Goal: Complete application form: Complete application form

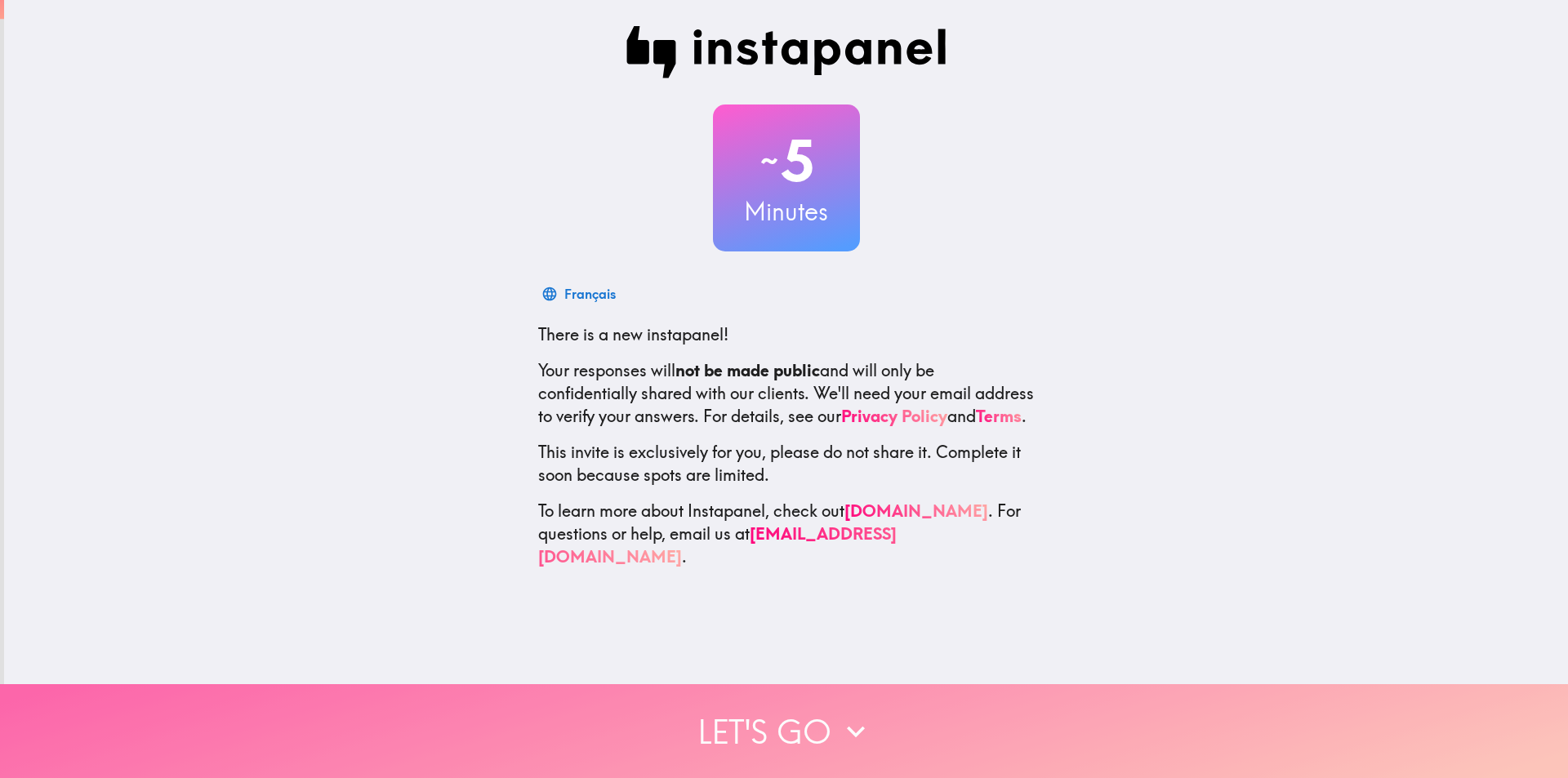
drag, startPoint x: 761, startPoint y: 689, endPoint x: 772, endPoint y: 681, distance: 13.6
click at [762, 689] on button "Let's go" at bounding box center [784, 731] width 1568 height 94
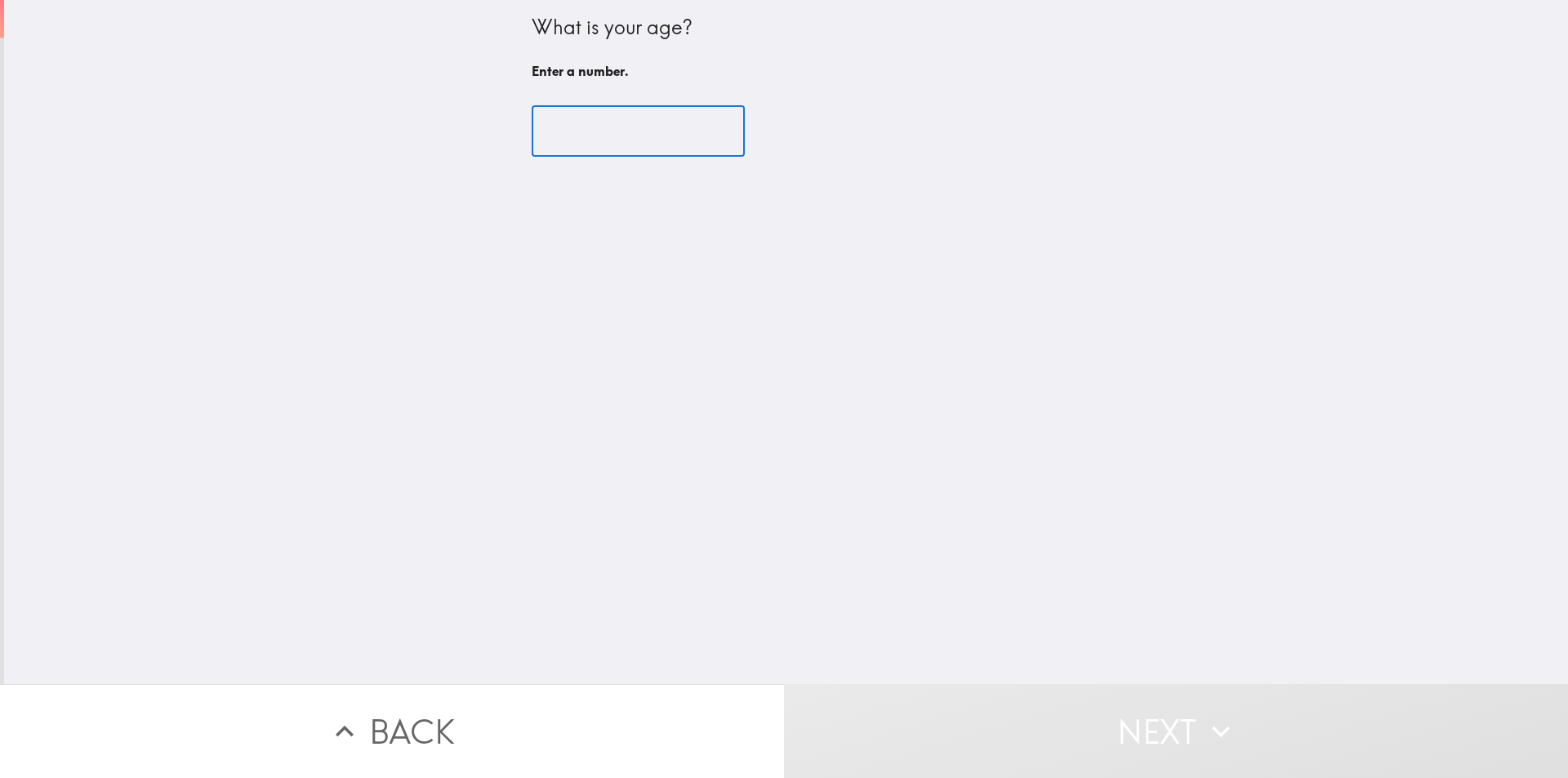
click at [609, 131] on input "number" at bounding box center [638, 131] width 213 height 50
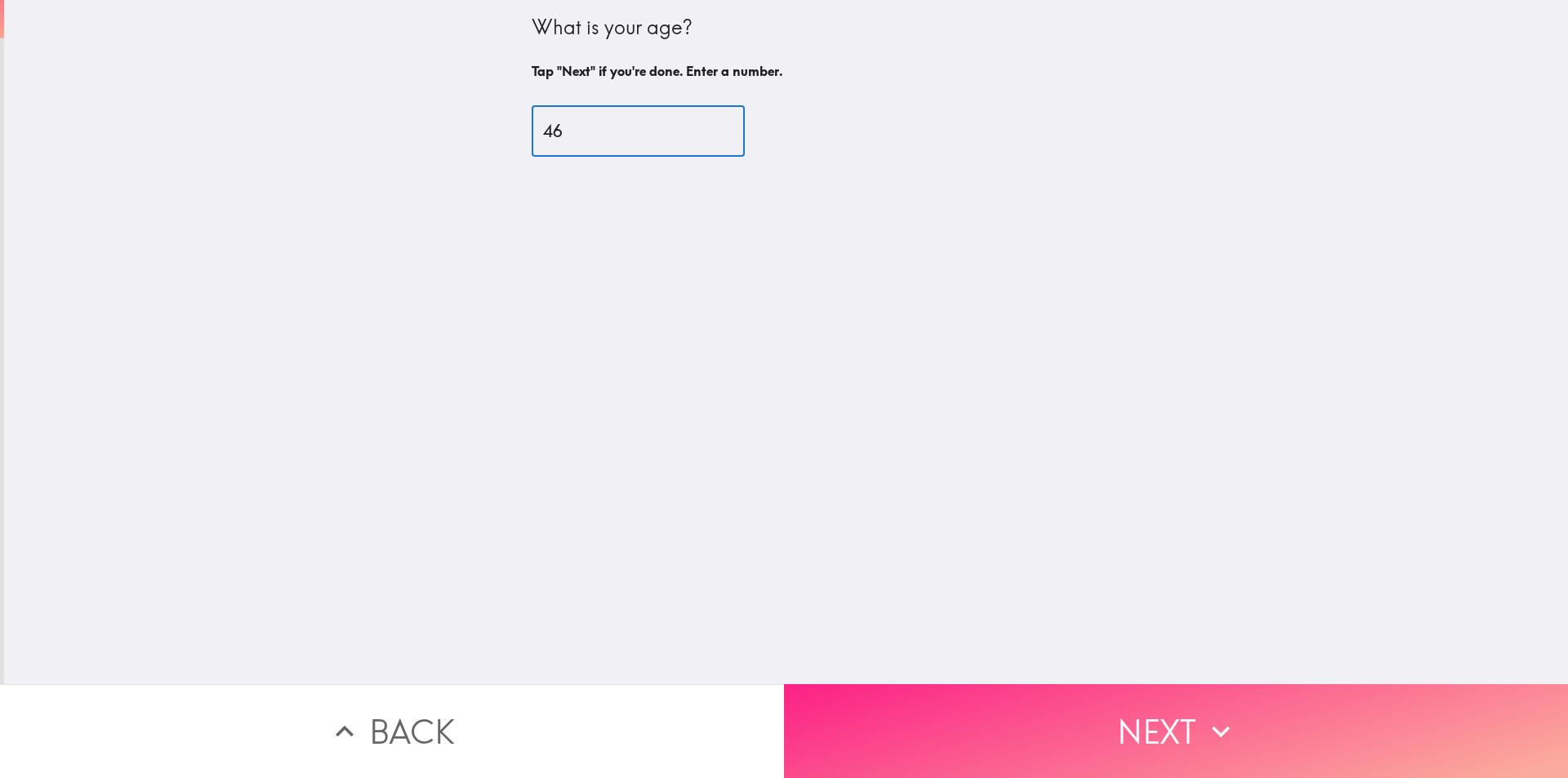
type input "46"
click at [1081, 726] on button "Next" at bounding box center [1176, 731] width 784 height 94
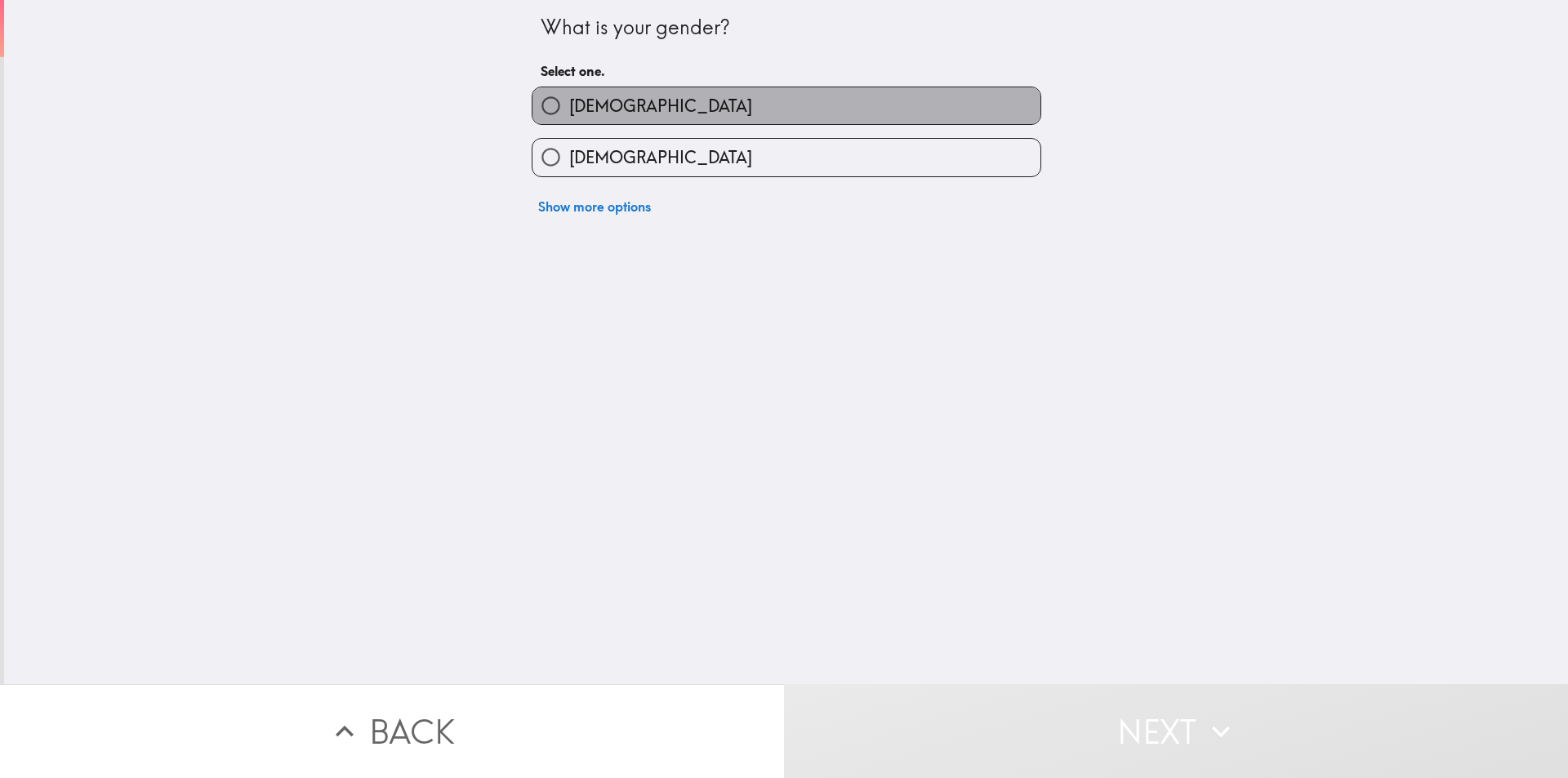
click at [649, 112] on label "[DEMOGRAPHIC_DATA]" at bounding box center [787, 105] width 508 height 37
click at [569, 112] on input "[DEMOGRAPHIC_DATA]" at bounding box center [551, 105] width 37 height 37
radio input "true"
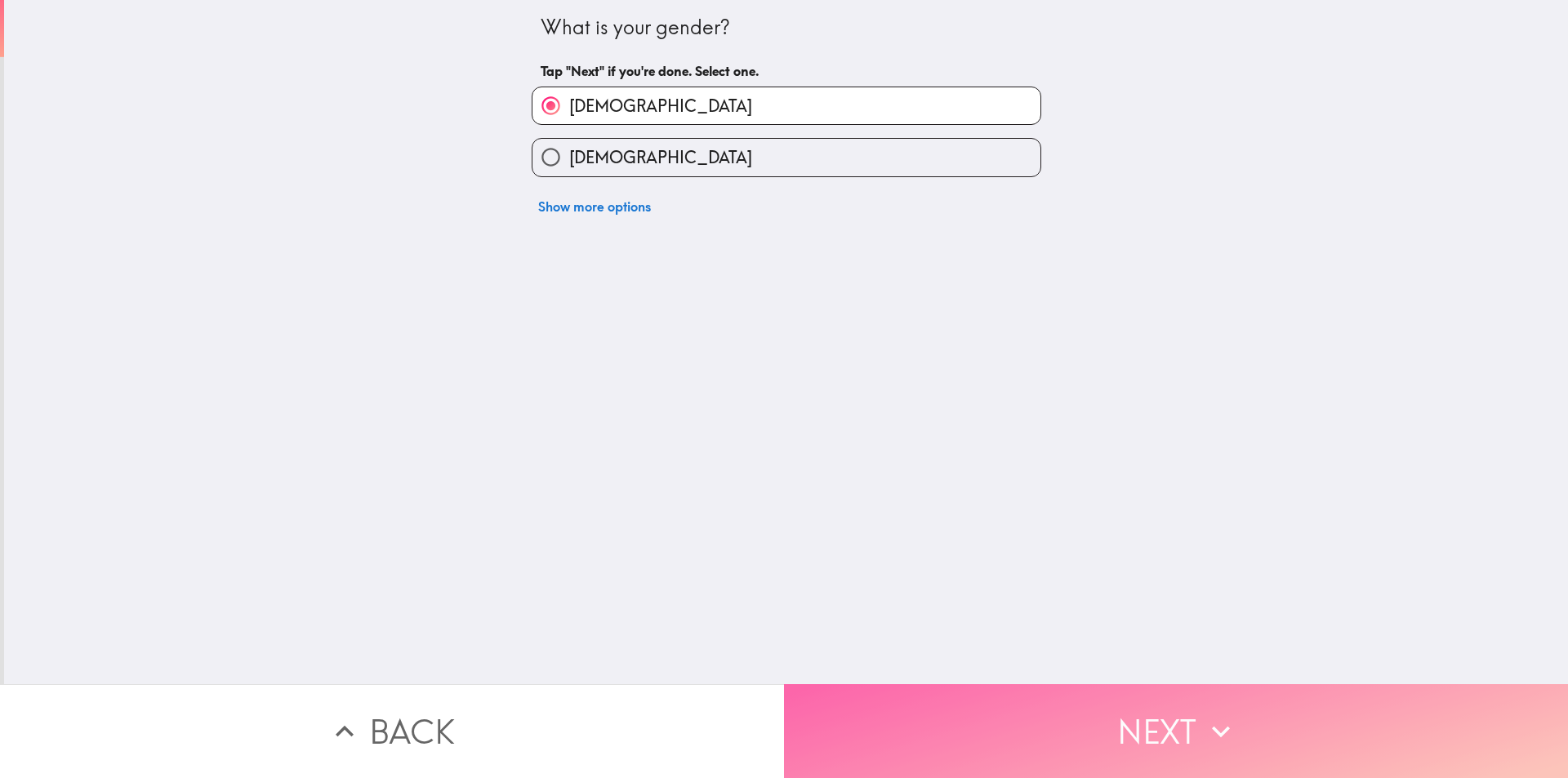
click at [1012, 751] on button "Next" at bounding box center [1176, 731] width 784 height 94
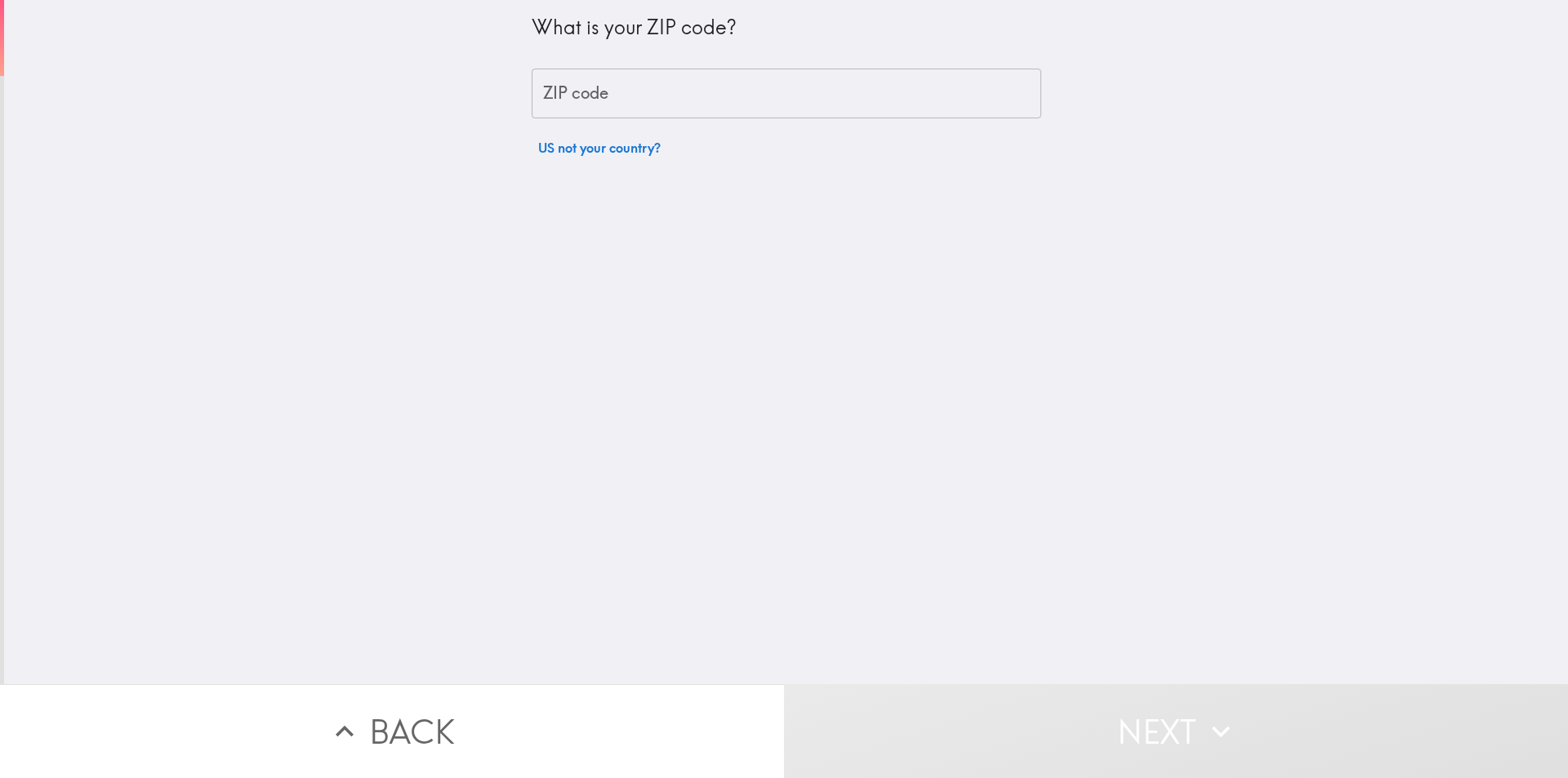
click at [672, 98] on input "ZIP code" at bounding box center [787, 93] width 510 height 50
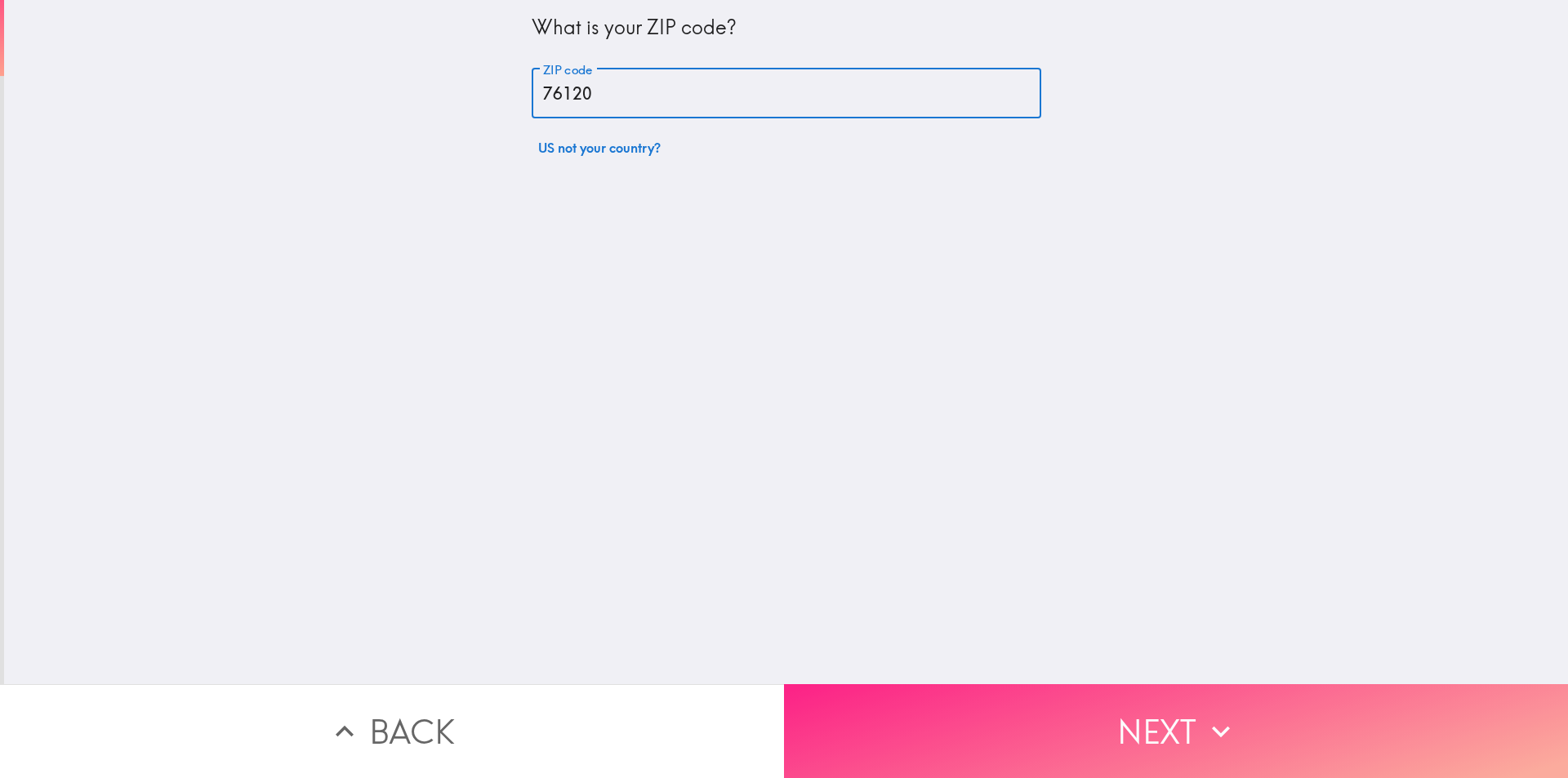
type input "76120"
click at [1120, 696] on button "Next" at bounding box center [1176, 731] width 784 height 94
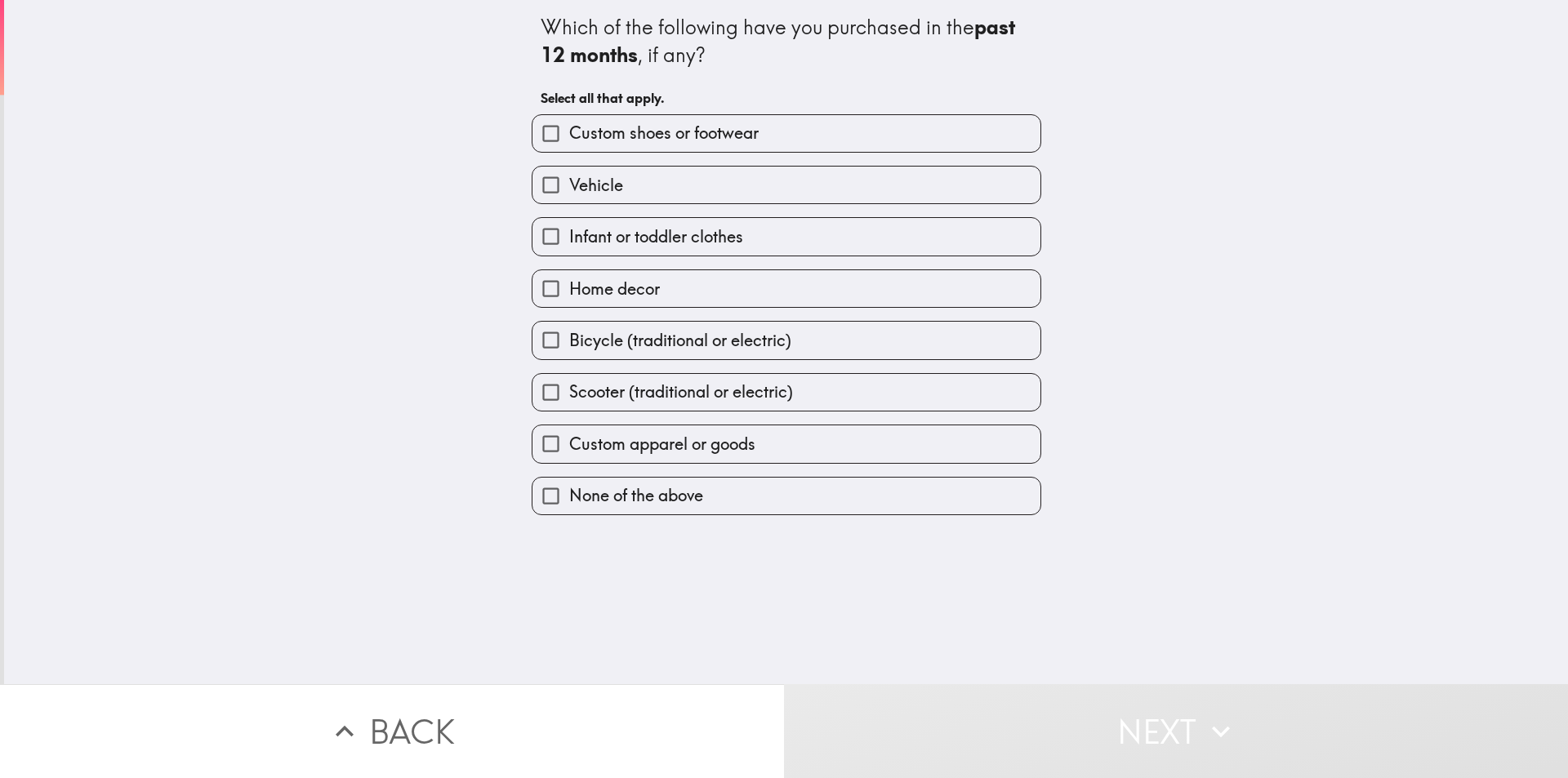
click at [707, 138] on span "Custom shoes or footwear" at bounding box center [664, 133] width 190 height 23
click at [569, 138] on input "Custom shoes or footwear" at bounding box center [551, 133] width 37 height 37
checkbox input "true"
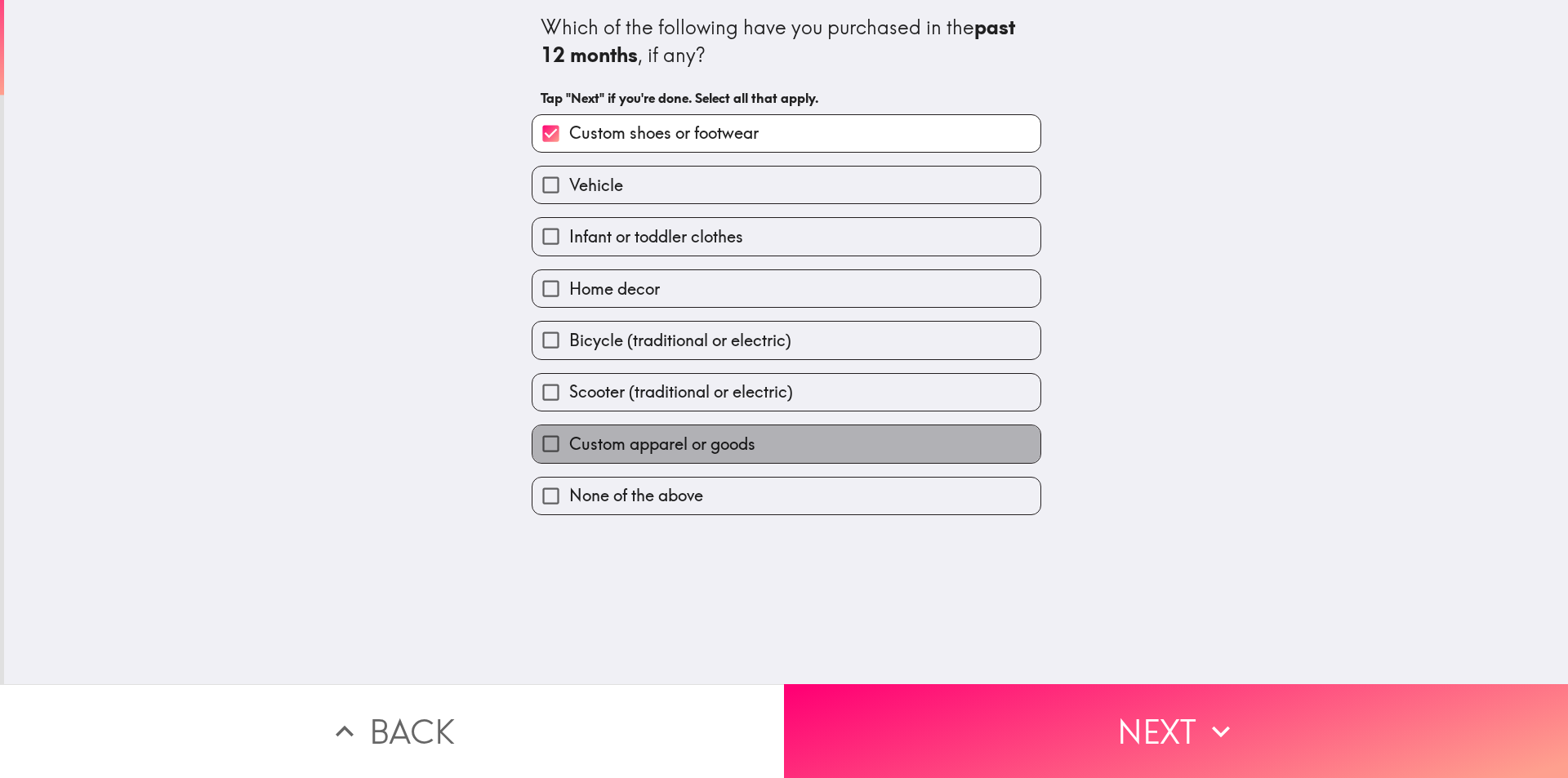
click at [763, 444] on label "Custom apparel or goods" at bounding box center [787, 443] width 508 height 37
click at [569, 444] on input "Custom apparel or goods" at bounding box center [551, 443] width 37 height 37
checkbox input "true"
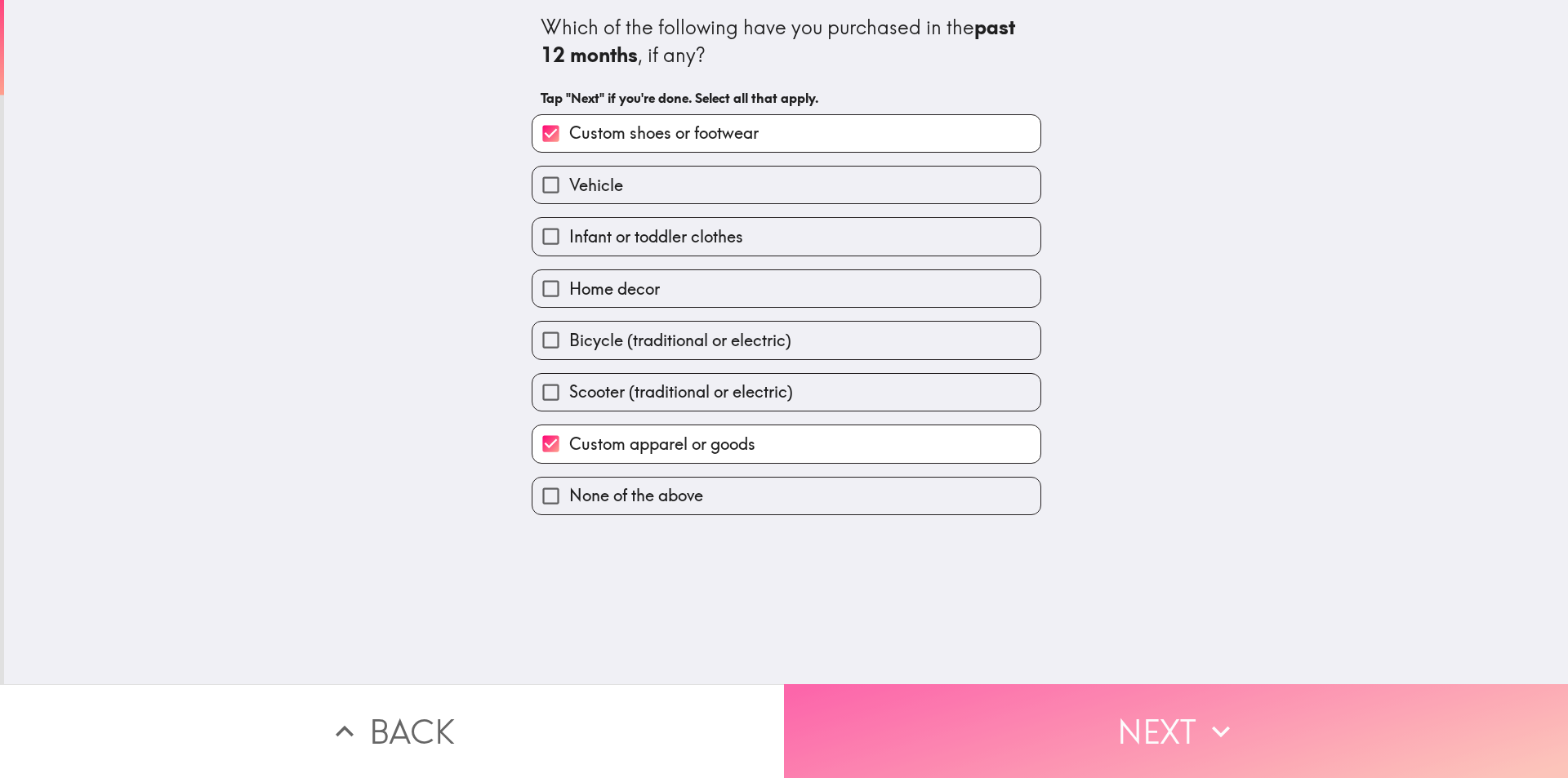
click at [1158, 731] on button "Next" at bounding box center [1176, 731] width 784 height 94
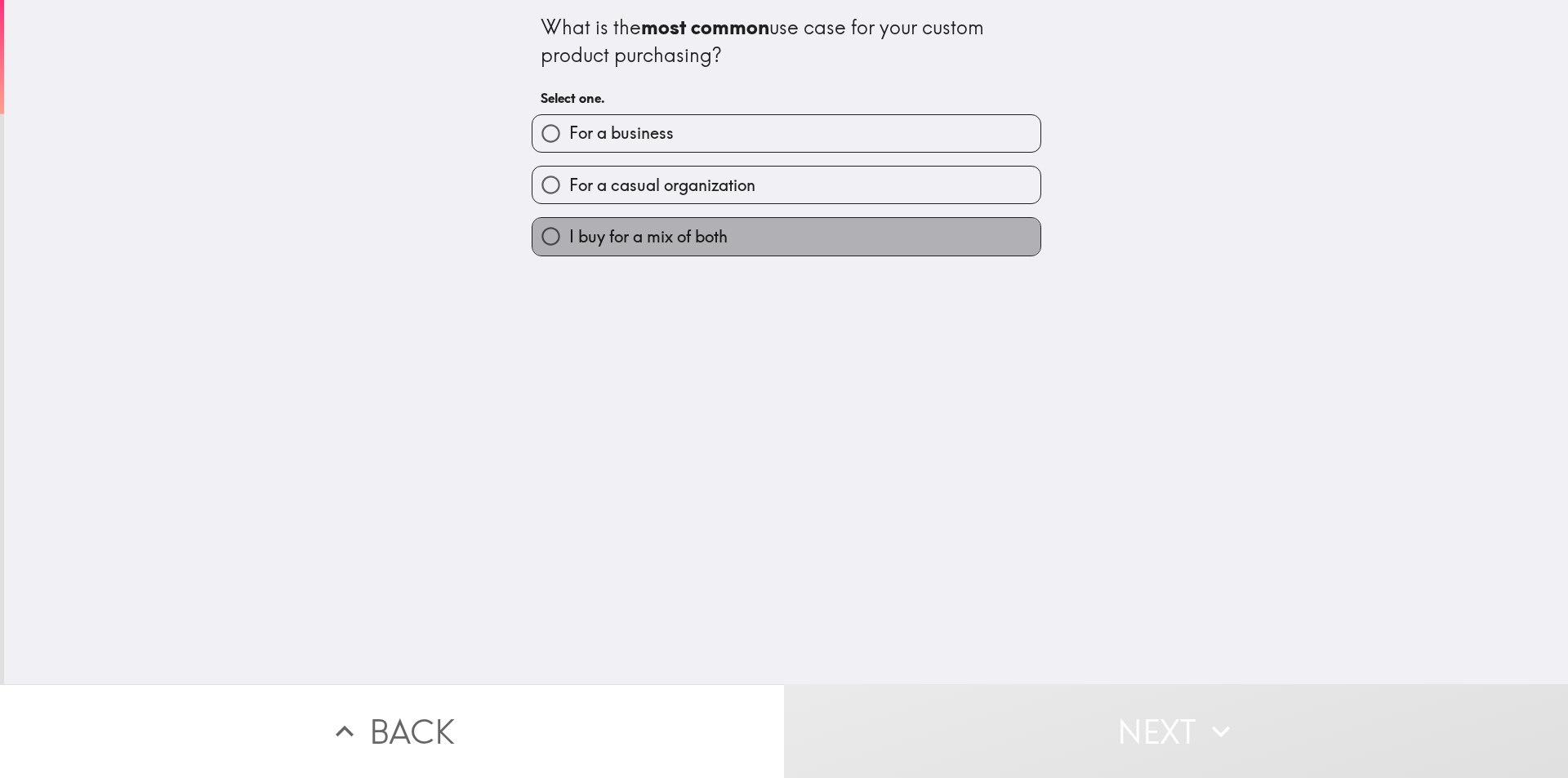
click at [724, 234] on label "I buy for a mix of both" at bounding box center [787, 236] width 508 height 37
click at [569, 234] on input "I buy for a mix of both" at bounding box center [551, 236] width 37 height 37
radio input "true"
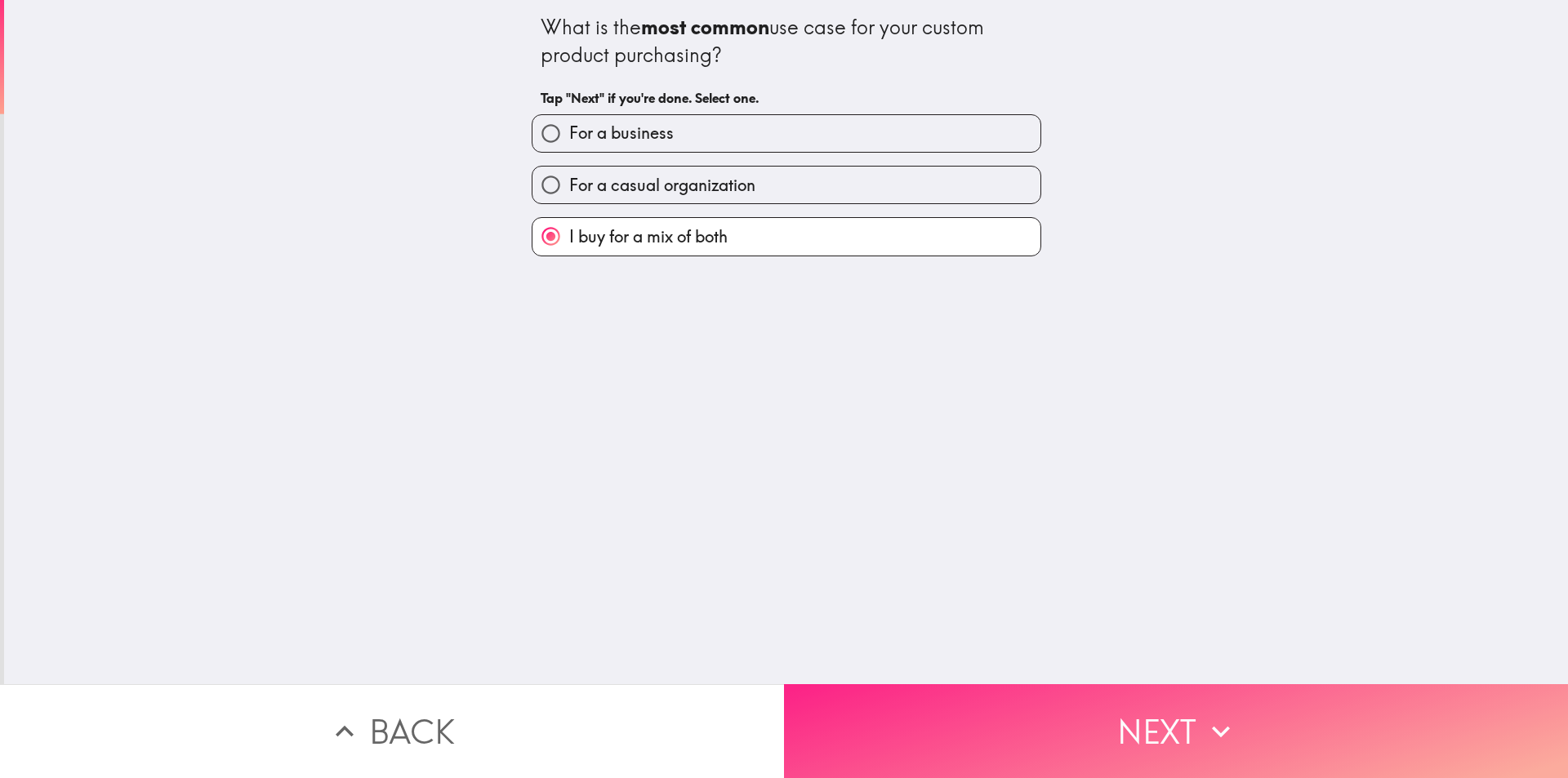
click at [965, 737] on button "Next" at bounding box center [1176, 731] width 784 height 94
